Goal: Information Seeking & Learning: Check status

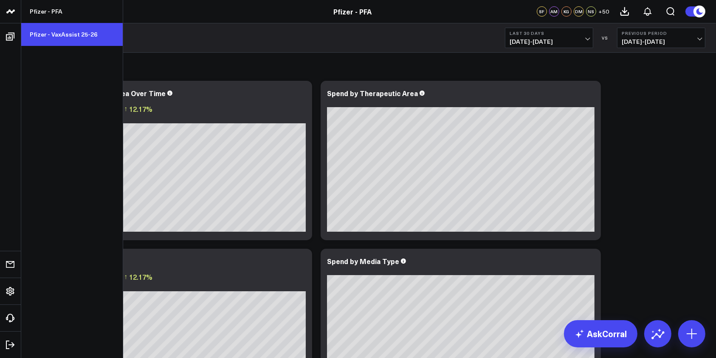
click at [73, 33] on link "Pfizer - VaxAssist 25-26" at bounding box center [71, 34] width 101 height 23
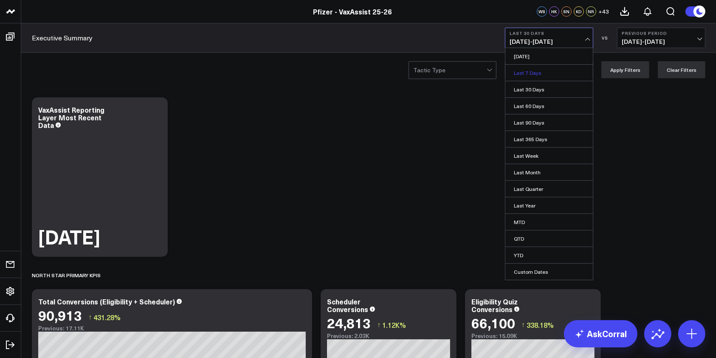
click at [529, 71] on link "Last 7 Days" at bounding box center [548, 73] width 87 height 16
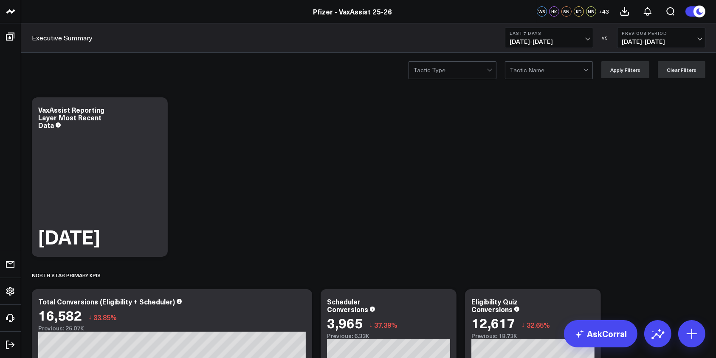
click at [587, 42] on span "[DATE] - [DATE]" at bounding box center [549, 41] width 79 height 7
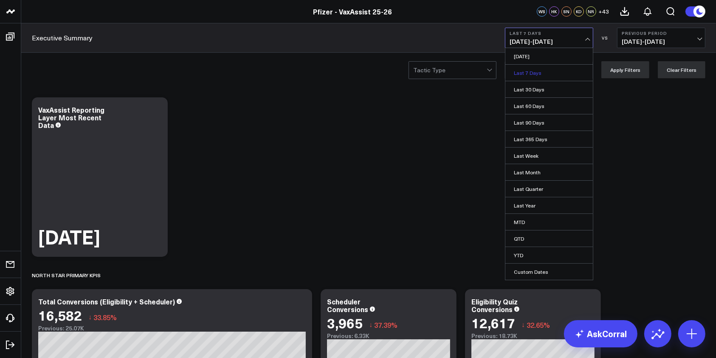
click at [548, 73] on link "Last 7 Days" at bounding box center [548, 73] width 87 height 16
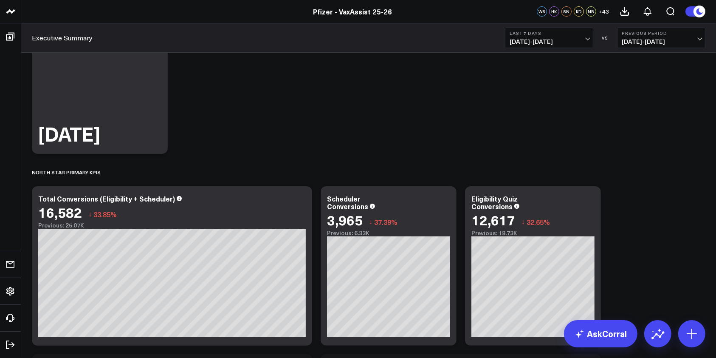
scroll to position [170, 0]
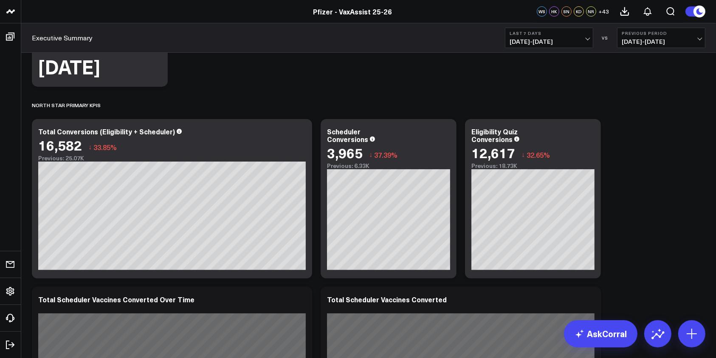
click at [589, 41] on button "Last 7 Days [DATE] - [DATE]" at bounding box center [549, 38] width 88 height 20
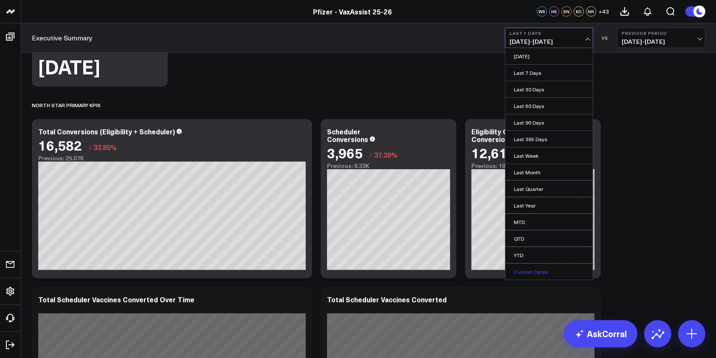
click at [536, 270] on link "Custom Dates" at bounding box center [548, 271] width 87 height 16
select select "8"
select select "2025"
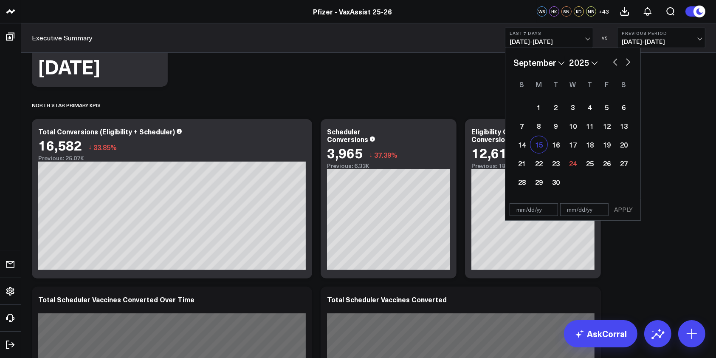
click at [534, 151] on div "15" at bounding box center [538, 144] width 17 height 17
type input "[DATE]"
select select "8"
select select "2025"
click at [519, 165] on div "21" at bounding box center [521, 163] width 17 height 17
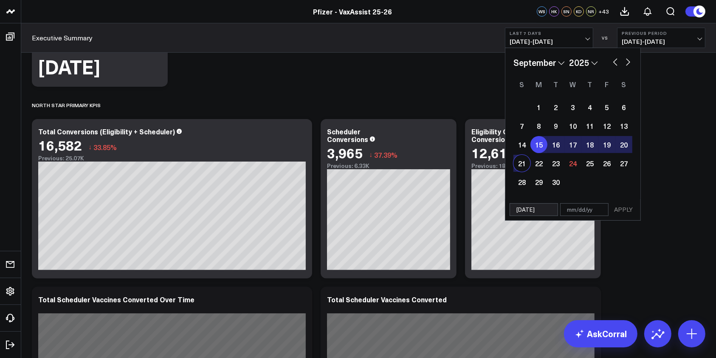
type input "[DATE]"
select select "8"
select select "2025"
click at [622, 208] on button "APPLY" at bounding box center [623, 209] width 25 height 13
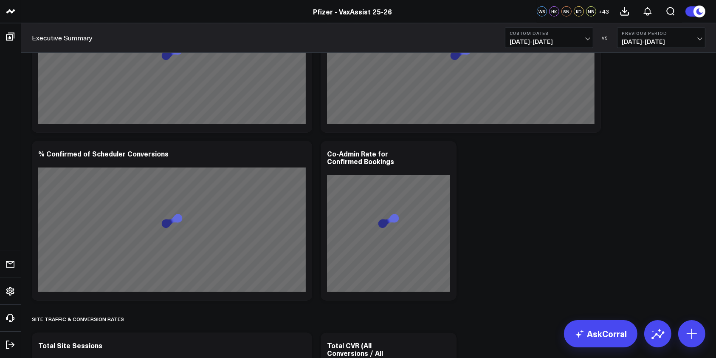
scroll to position [1019, 0]
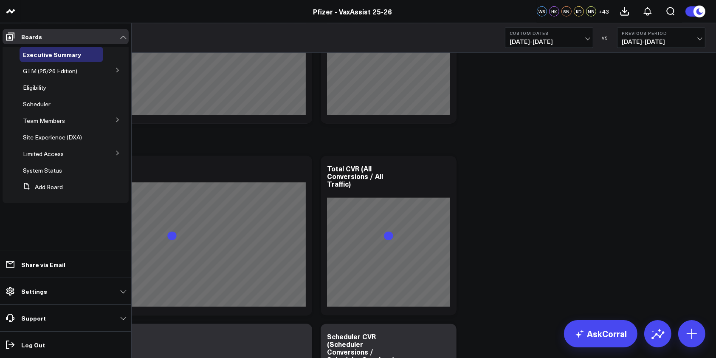
click at [121, 115] on button at bounding box center [118, 119] width 22 height 13
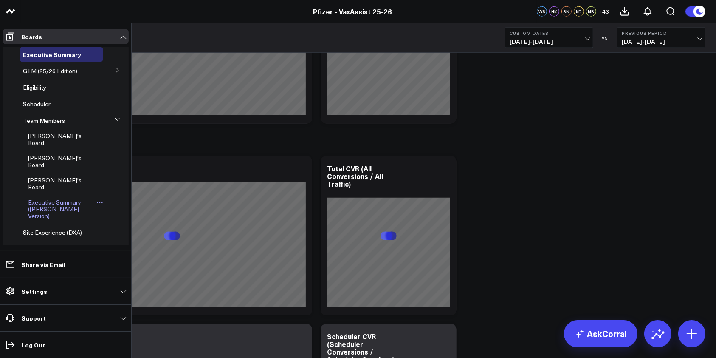
click at [48, 198] on span "Executive Summary ([PERSON_NAME] Version)" at bounding box center [54, 209] width 53 height 22
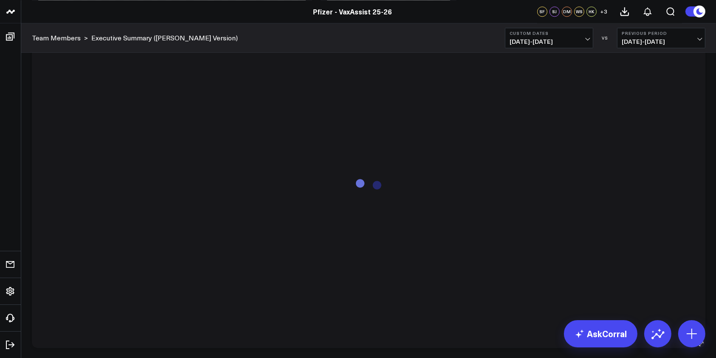
scroll to position [1601, 0]
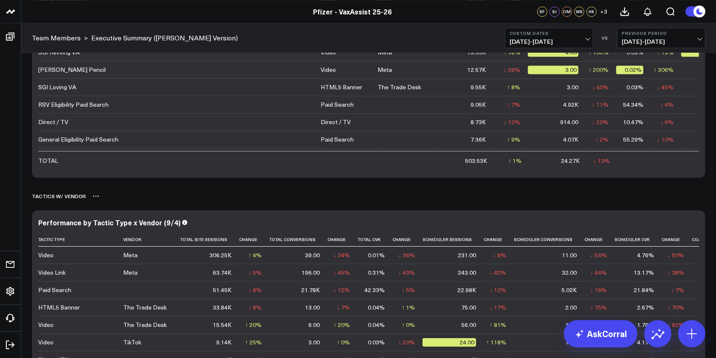
scroll to position [1885, 0]
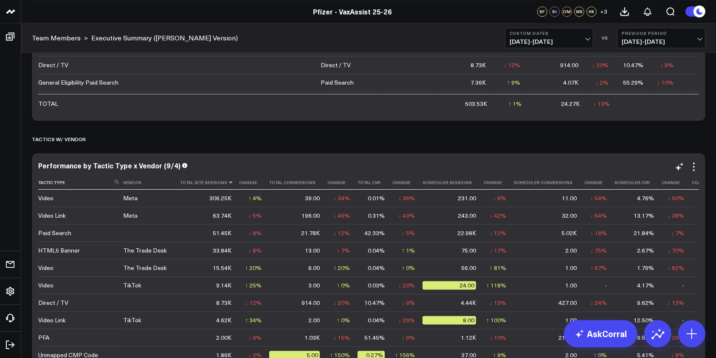
click at [227, 181] on icon at bounding box center [230, 182] width 7 height 5
click at [316, 183] on icon at bounding box center [319, 182] width 7 height 5
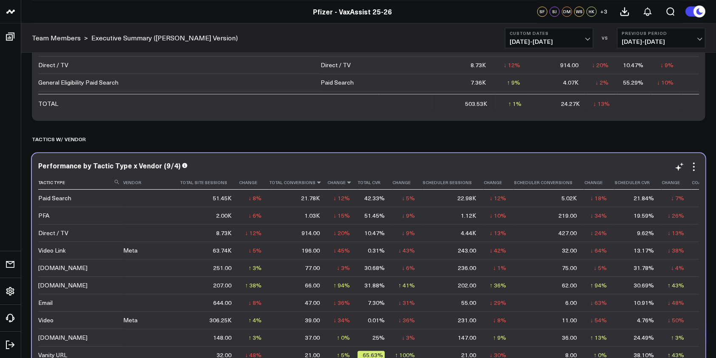
click at [346, 183] on icon at bounding box center [349, 182] width 7 height 5
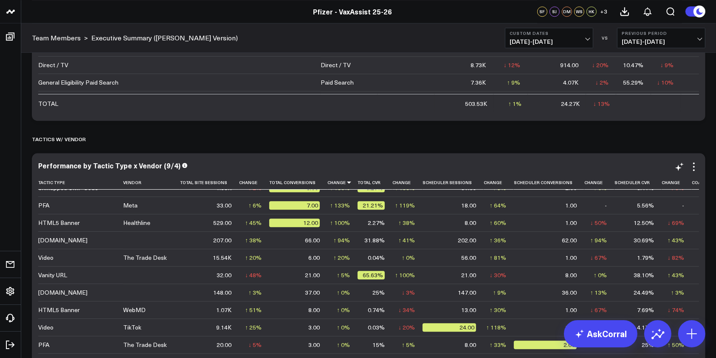
scroll to position [0, 0]
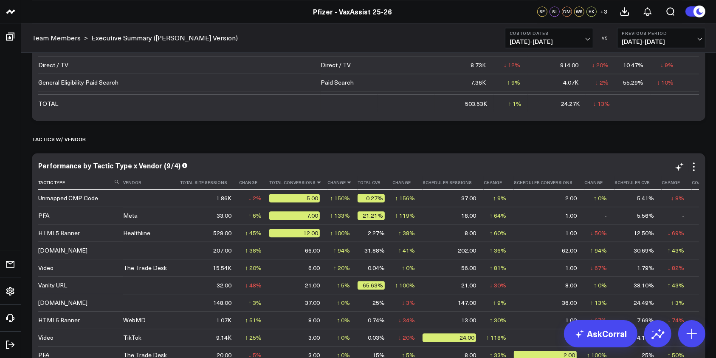
click at [316, 183] on icon at bounding box center [319, 182] width 7 height 5
